Goal: Information Seeking & Learning: Learn about a topic

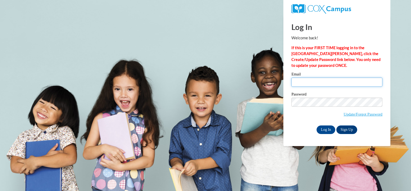
click at [310, 84] on input "Email" at bounding box center [336, 82] width 91 height 9
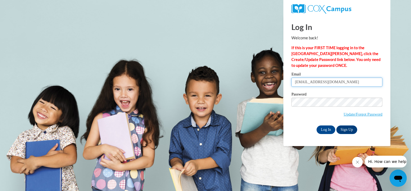
type input "gliniecj@kmsd.edu"
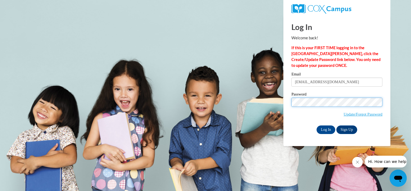
click at [317, 125] on input "Log In" at bounding box center [326, 129] width 19 height 9
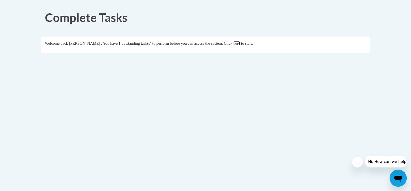
click at [240, 43] on link "here" at bounding box center [236, 43] width 7 height 4
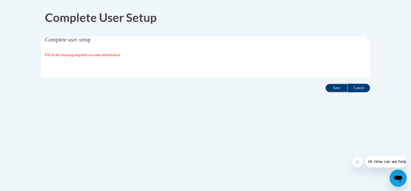
click at [341, 87] on input "Save" at bounding box center [336, 88] width 22 height 9
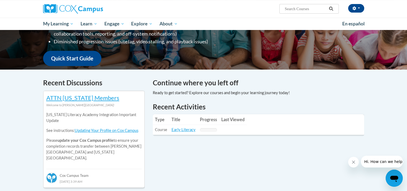
scroll to position [119, 0]
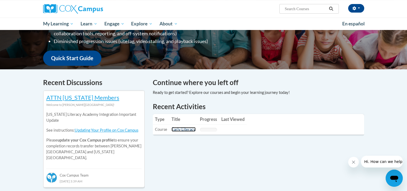
click at [184, 129] on link "Early Literacy" at bounding box center [184, 129] width 24 height 5
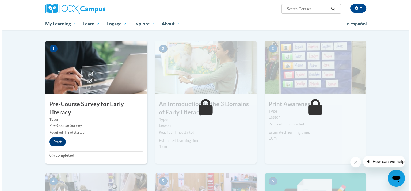
scroll to position [99, 0]
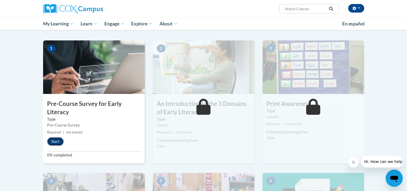
click at [56, 138] on button "Start" at bounding box center [55, 141] width 17 height 9
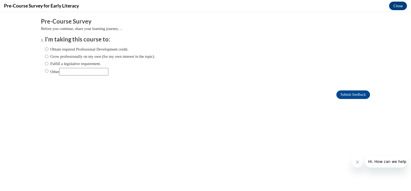
scroll to position [0, 0]
click at [61, 48] on label "Obtain required Professional Development credit." at bounding box center [86, 49] width 83 height 6
click at [48, 48] on input "Obtain required Professional Development credit." at bounding box center [46, 49] width 3 height 6
radio input "true"
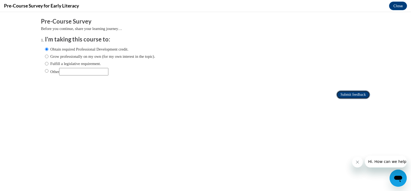
click at [342, 93] on input "Submit feedback" at bounding box center [353, 94] width 34 height 9
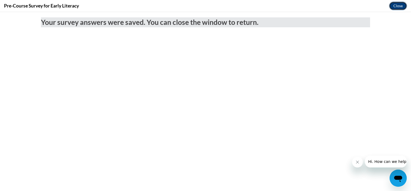
click at [395, 5] on button "Close" at bounding box center [398, 6] width 18 height 9
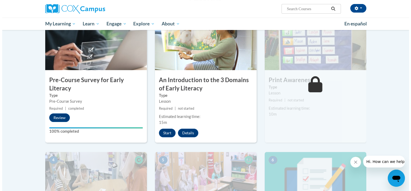
scroll to position [124, 0]
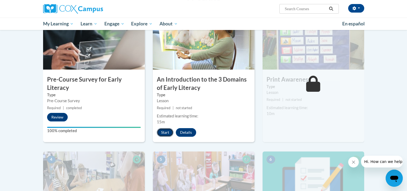
click at [161, 135] on button "Start" at bounding box center [165, 132] width 17 height 9
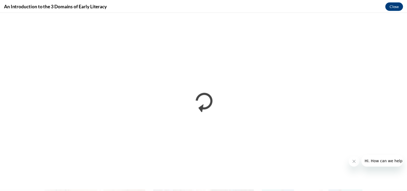
scroll to position [0, 0]
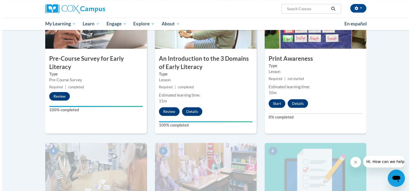
scroll to position [140, 0]
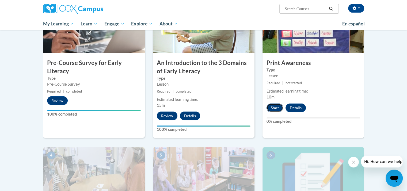
click at [276, 107] on button "Start" at bounding box center [274, 108] width 17 height 9
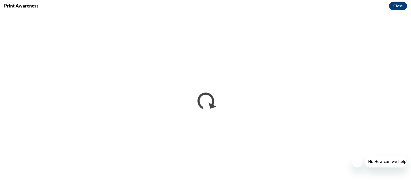
scroll to position [0, 0]
click at [358, 164] on icon "Close message from company" at bounding box center [357, 162] width 4 height 4
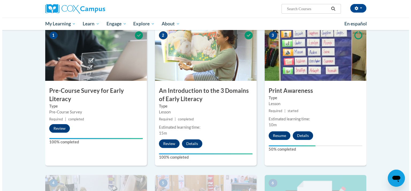
scroll to position [113, 0]
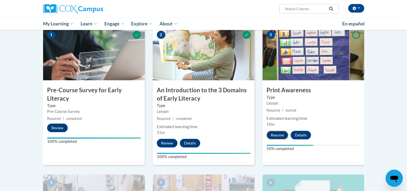
click at [279, 134] on button "Resume" at bounding box center [277, 135] width 22 height 9
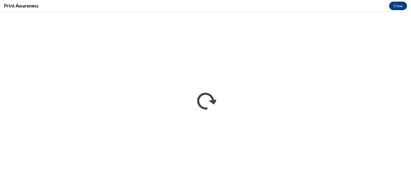
scroll to position [0, 0]
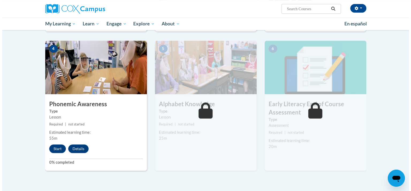
scroll to position [247, 0]
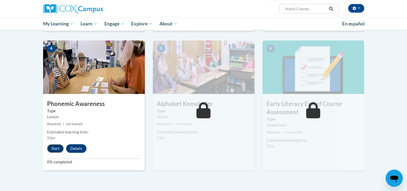
click at [51, 150] on button "Start" at bounding box center [55, 148] width 17 height 9
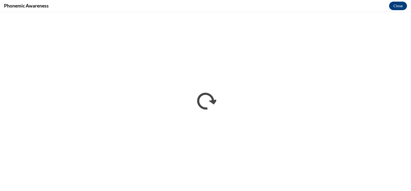
scroll to position [0, 0]
